Goal: Information Seeking & Learning: Learn about a topic

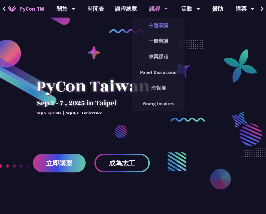
click at [161, 27] on link "主題演講" at bounding box center [158, 25] width 53 height 13
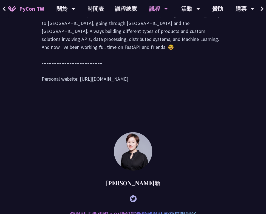
scroll to position [190, 0]
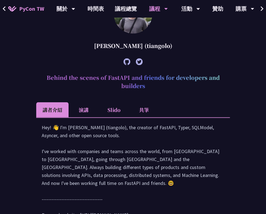
click at [90, 107] on li "演講" at bounding box center [84, 109] width 30 height 15
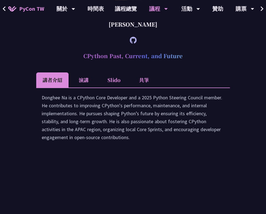
scroll to position [950, 0]
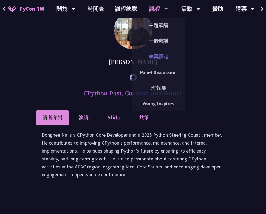
click at [157, 56] on link "專業課程" at bounding box center [158, 56] width 53 height 13
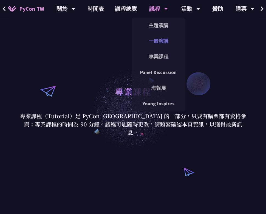
click at [157, 39] on link "一般演講" at bounding box center [158, 41] width 53 height 13
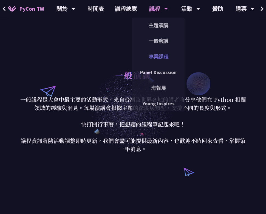
click at [159, 60] on link "專業課程" at bounding box center [158, 56] width 53 height 13
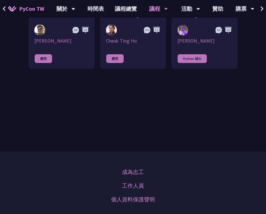
scroll to position [190, 0]
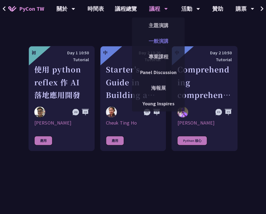
click at [155, 39] on link "一般演講" at bounding box center [158, 41] width 53 height 13
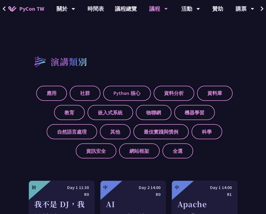
scroll to position [271, 0]
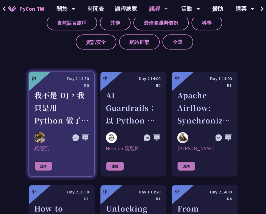
click at [62, 96] on div "我不是 DJ，我只是用 Python 做了一個會聽歌的工具" at bounding box center [61, 108] width 55 height 38
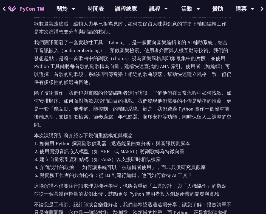
scroll to position [299, 0]
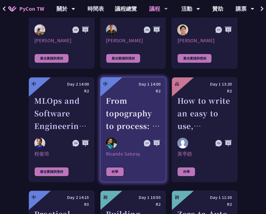
scroll to position [1330, 0]
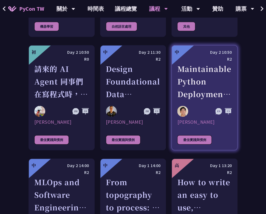
click at [206, 73] on div "Maintainable Python Deployments at Scale: Decoupling Build from Runtime" at bounding box center [204, 82] width 55 height 38
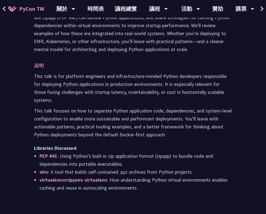
scroll to position [326, 0]
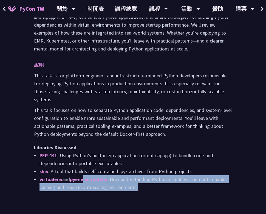
drag, startPoint x: 150, startPoint y: 165, endPoint x: 86, endPoint y: 161, distance: 64.0
click at [86, 175] on li "virtualenv and pyenv virtualenv : How understanding Python virtual environments…" at bounding box center [135, 183] width 193 height 16
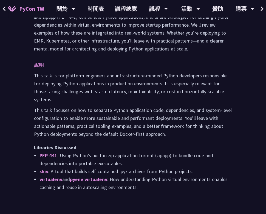
click at [86, 175] on li "virtualenv and pyenv virtualenv : How understanding Python virtual environments…" at bounding box center [135, 183] width 193 height 16
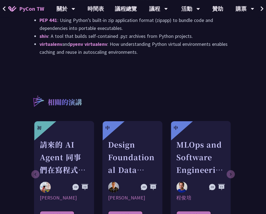
scroll to position [462, 0]
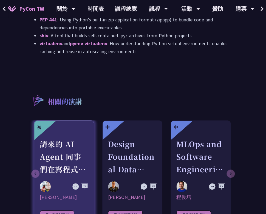
click at [57, 194] on div "[PERSON_NAME]" at bounding box center [64, 197] width 49 height 7
